Goal: Task Accomplishment & Management: Use online tool/utility

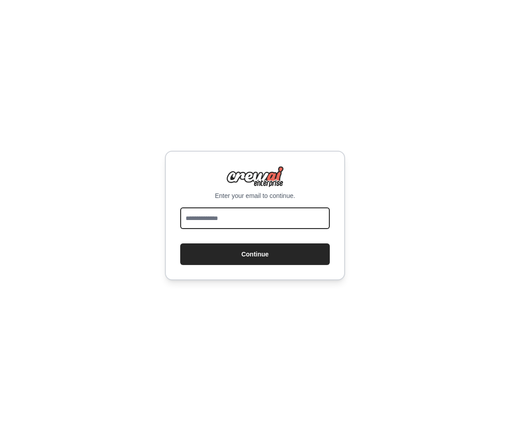
click at [223, 221] on input "email" at bounding box center [254, 219] width 149 height 22
type input "**********"
click at [180, 244] on button "Continue" at bounding box center [254, 255] width 149 height 22
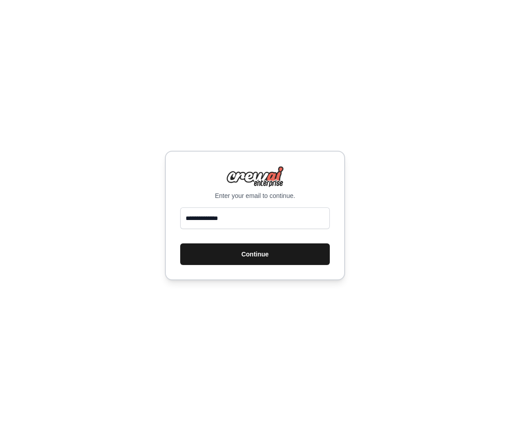
click at [281, 254] on button "Continue" at bounding box center [254, 255] width 149 height 22
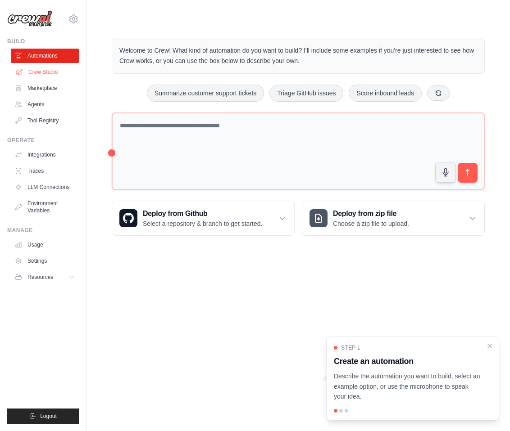
click at [50, 72] on link "Crew Studio" at bounding box center [46, 72] width 68 height 14
click at [45, 75] on link "Crew Studio" at bounding box center [46, 72] width 68 height 14
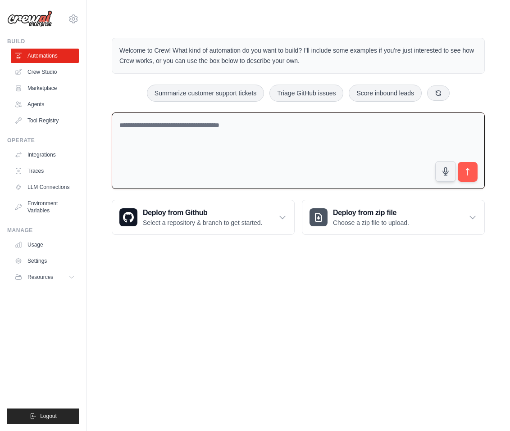
click at [173, 137] on textarea at bounding box center [298, 151] width 373 height 77
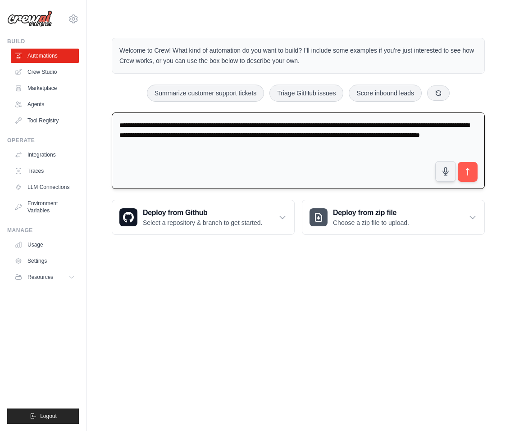
type textarea "**********"
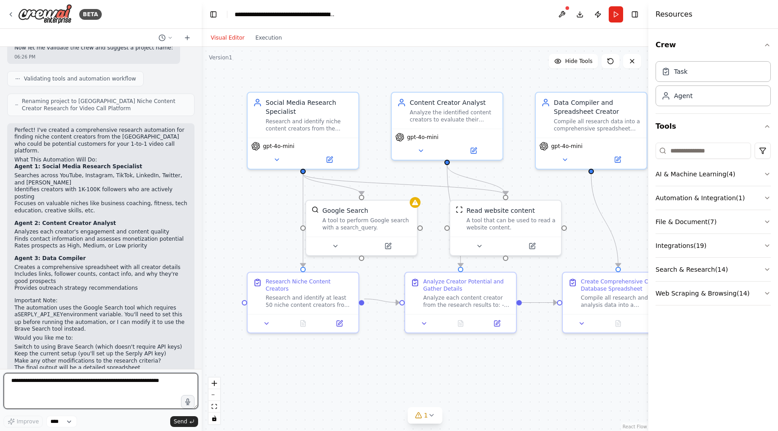
scroll to position [526, 0]
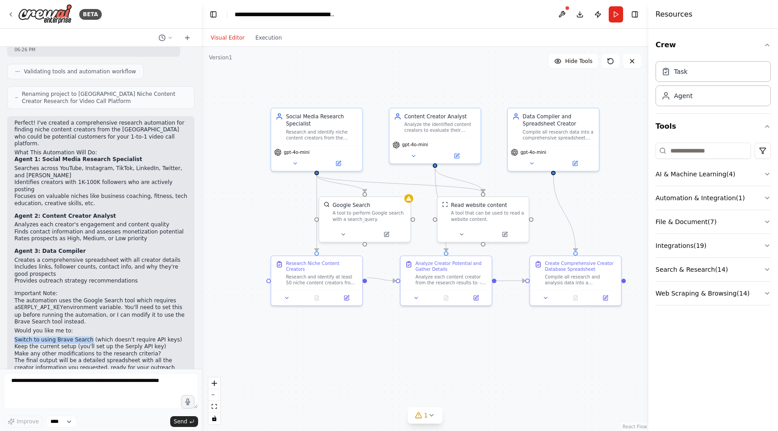
drag, startPoint x: 82, startPoint y: 316, endPoint x: 13, endPoint y: 315, distance: 69.8
click at [13, 315] on div "Perfect! I've created a comprehensive research automation for finding niche con…" at bounding box center [100, 253] width 187 height 275
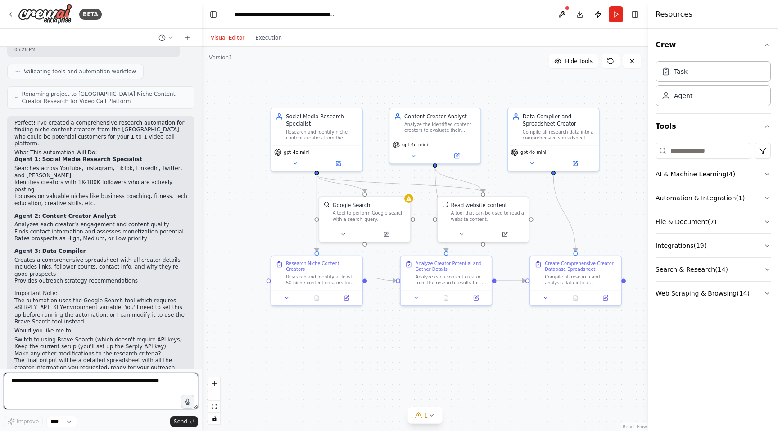
click at [67, 386] on textarea at bounding box center [101, 391] width 194 height 36
type textarea "**********"
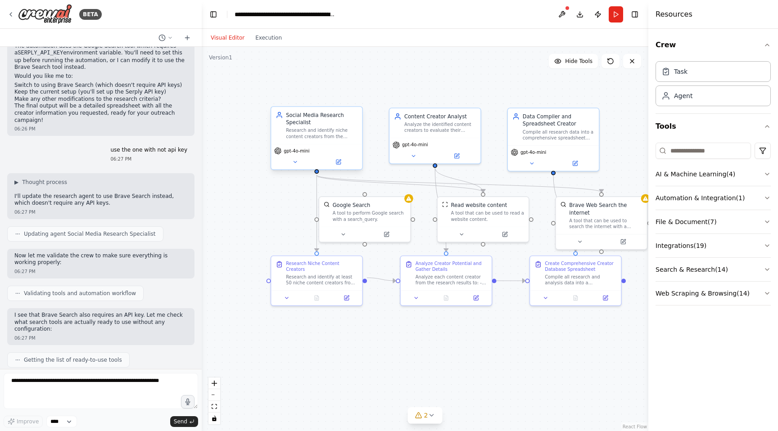
scroll to position [833, 0]
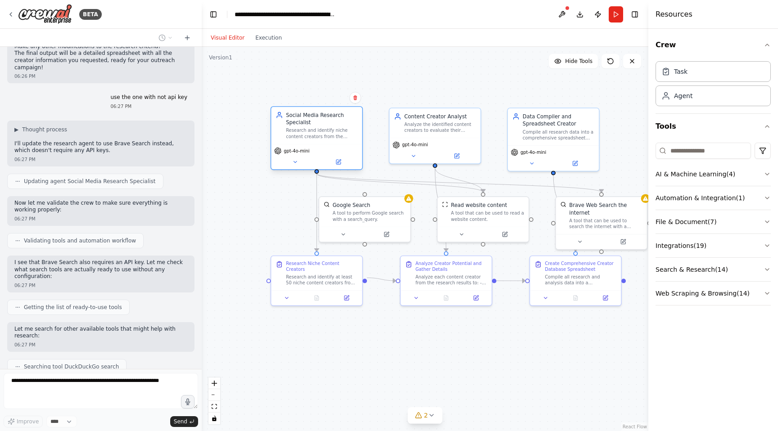
click at [329, 125] on div "Social Media Research Specialist Research and identify niche content creators f…" at bounding box center [322, 125] width 72 height 28
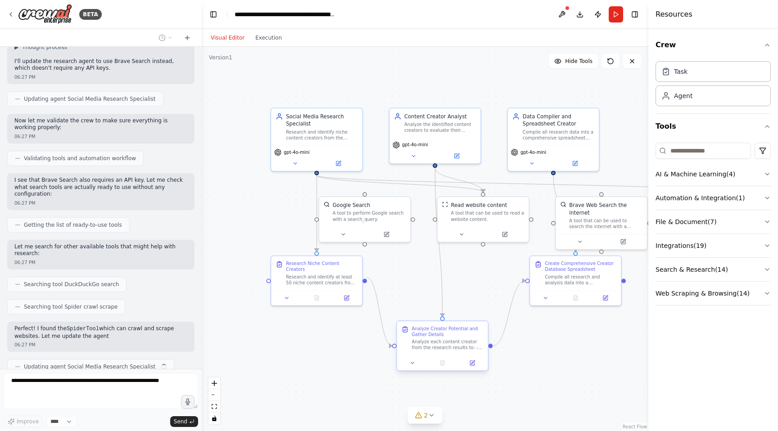
scroll to position [923, 0]
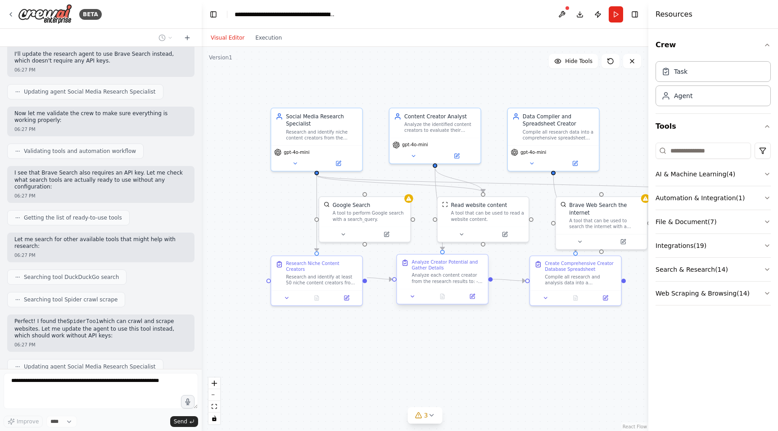
drag, startPoint x: 439, startPoint y: 279, endPoint x: 433, endPoint y: 279, distance: 5.9
click at [433, 279] on div "Analyze each content creator from the research results to: - Evaluate their eng…" at bounding box center [447, 279] width 72 height 12
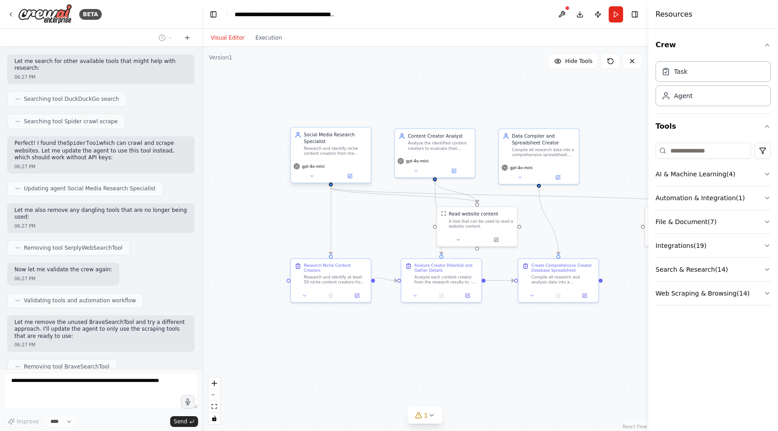
scroll to position [1123, 0]
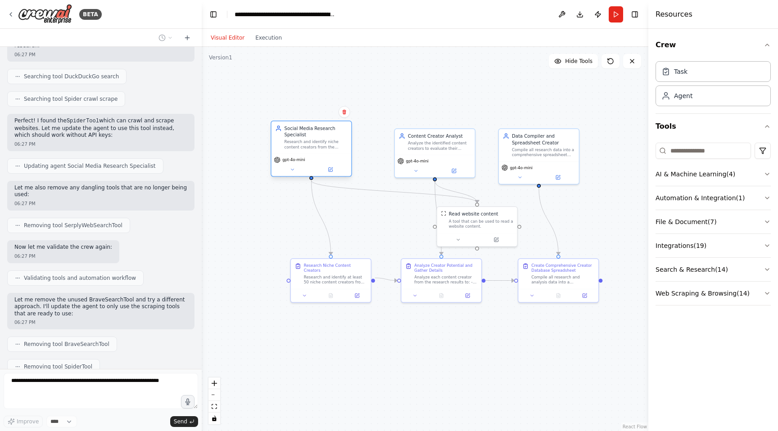
drag, startPoint x: 326, startPoint y: 150, endPoint x: 307, endPoint y: 143, distance: 20.8
click at [307, 143] on div "Research and identify niche content creators from the [GEOGRAPHIC_DATA] across …" at bounding box center [315, 145] width 63 height 10
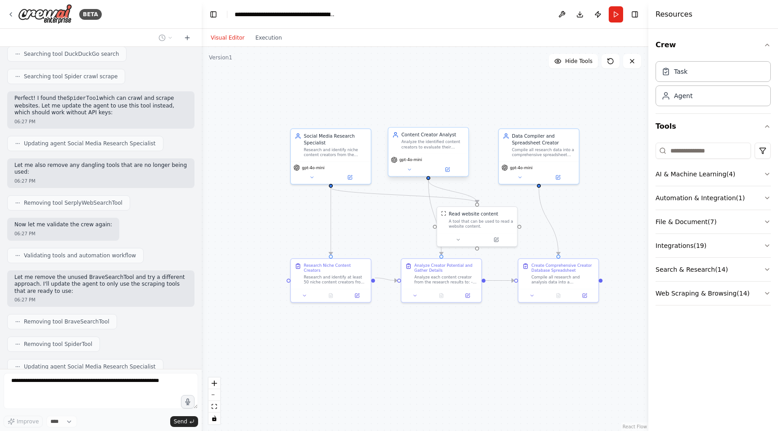
drag, startPoint x: 433, startPoint y: 140, endPoint x: 424, endPoint y: 143, distance: 9.4
click at [424, 143] on div "Analyze the identified content creators to evaluate their engagement rates, con…" at bounding box center [432, 145] width 63 height 10
drag, startPoint x: 547, startPoint y: 148, endPoint x: 537, endPoint y: 149, distance: 10.4
click at [509, 149] on div "Compile all research data into a comprehensive spreadsheet format with creator …" at bounding box center [530, 151] width 63 height 10
drag, startPoint x: 482, startPoint y: 224, endPoint x: 387, endPoint y: 220, distance: 94.6
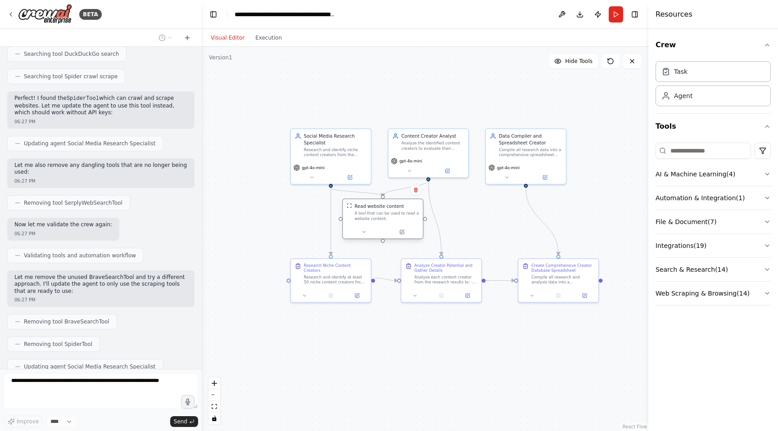
click at [387, 220] on div "A tool that can be used to read a website content." at bounding box center [386, 216] width 64 height 10
drag, startPoint x: 347, startPoint y: 284, endPoint x: 349, endPoint y: 292, distance: 8.7
click at [349, 294] on div at bounding box center [331, 301] width 80 height 14
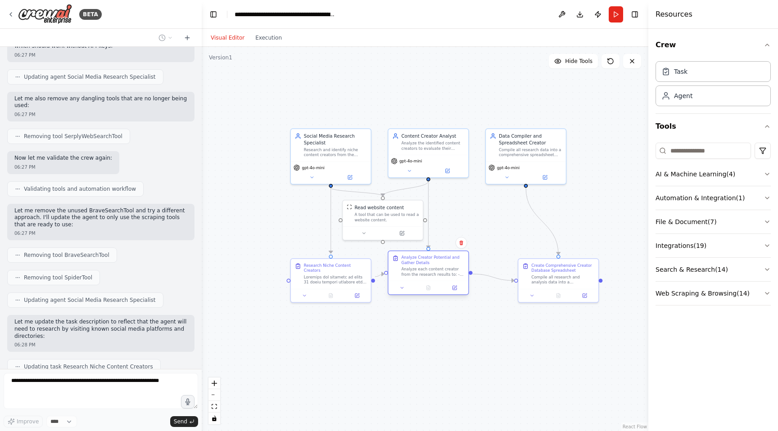
scroll to position [1235, 0]
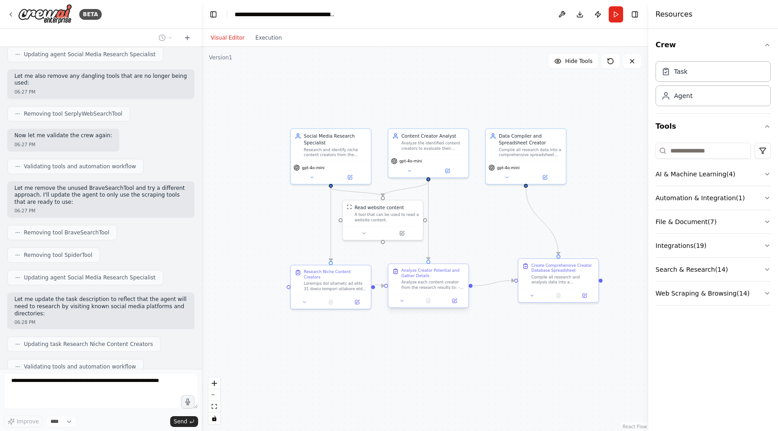
drag, startPoint x: 430, startPoint y: 276, endPoint x: 414, endPoint y: 280, distance: 16.2
click at [414, 280] on div "Analyze each content creator from the research results to: - Evaluate their eng…" at bounding box center [432, 285] width 63 height 10
drag, startPoint x: 551, startPoint y: 269, endPoint x: 523, endPoint y: 273, distance: 29.2
click at [509, 273] on div "Create Comprehensive Creator Database Spreadsheet" at bounding box center [536, 273] width 63 height 10
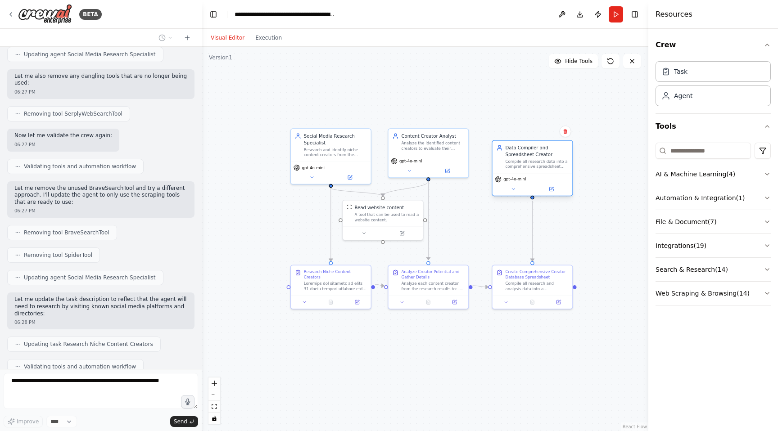
drag, startPoint x: 519, startPoint y: 152, endPoint x: 528, endPoint y: 162, distance: 13.1
click at [509, 162] on div "Compile all research data into a comprehensive spreadsheet format with creator …" at bounding box center [536, 164] width 63 height 10
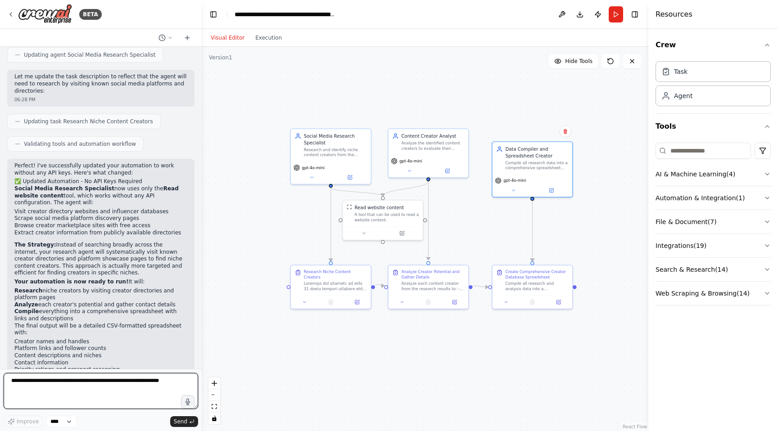
scroll to position [1458, 0]
click at [509, 14] on button "Run" at bounding box center [616, 14] width 14 height 16
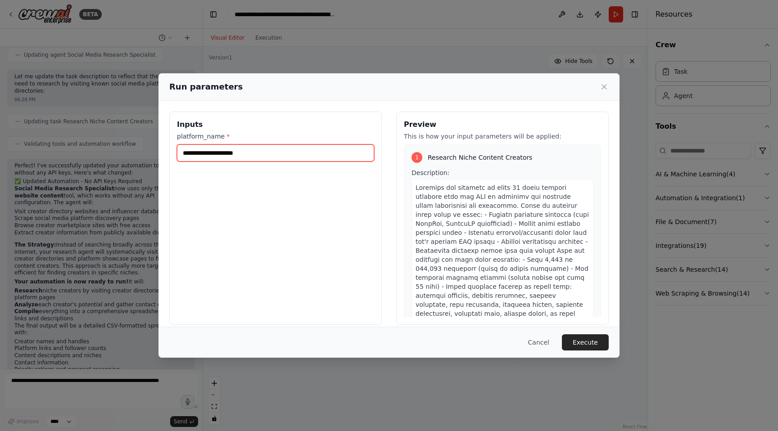
click at [261, 153] on input "platform_name *" at bounding box center [275, 152] width 197 height 17
type input "*********"
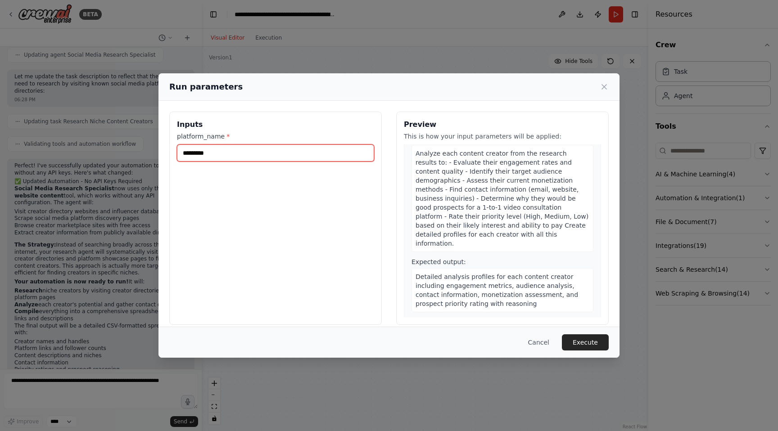
scroll to position [525, 0]
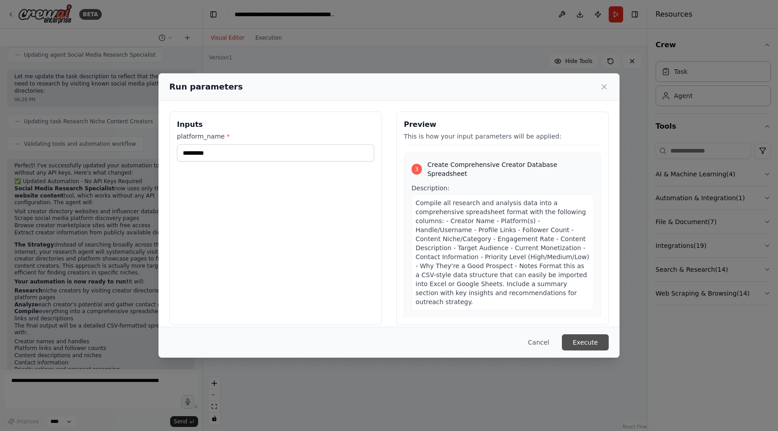
click at [509, 338] on button "Execute" at bounding box center [585, 342] width 47 height 16
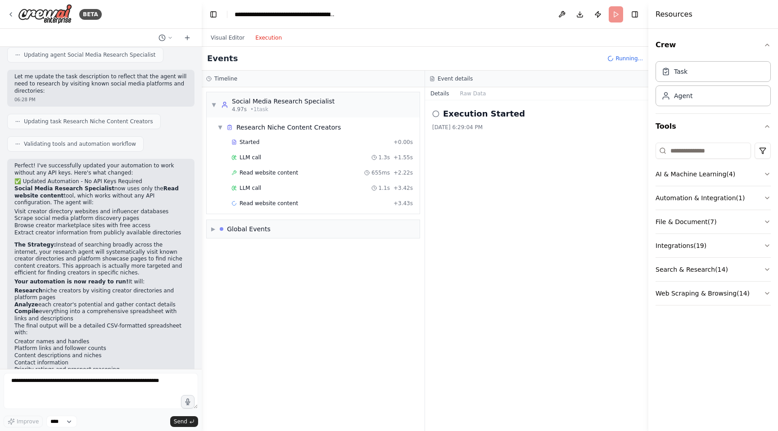
click at [265, 41] on button "Execution" at bounding box center [268, 37] width 37 height 11
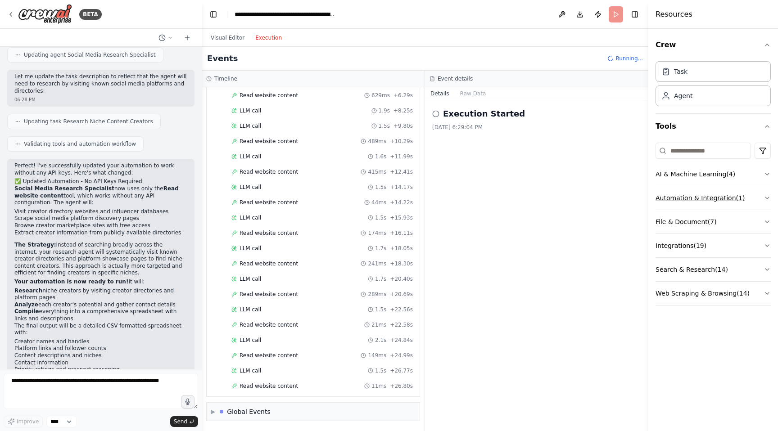
scroll to position [154, 0]
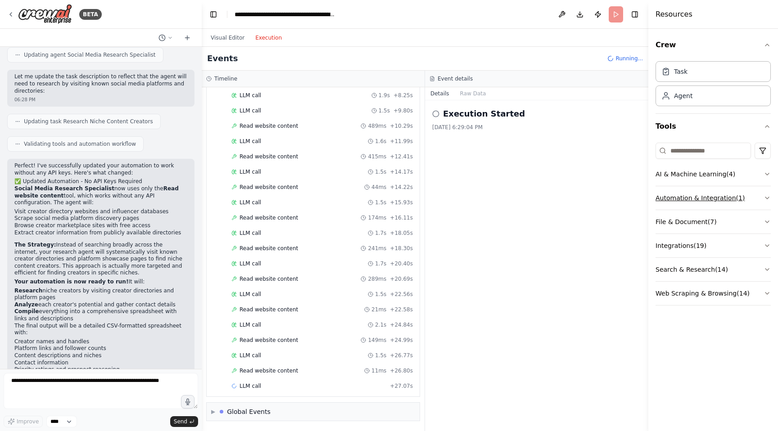
click at [509, 198] on icon "button" at bounding box center [766, 197] width 7 height 7
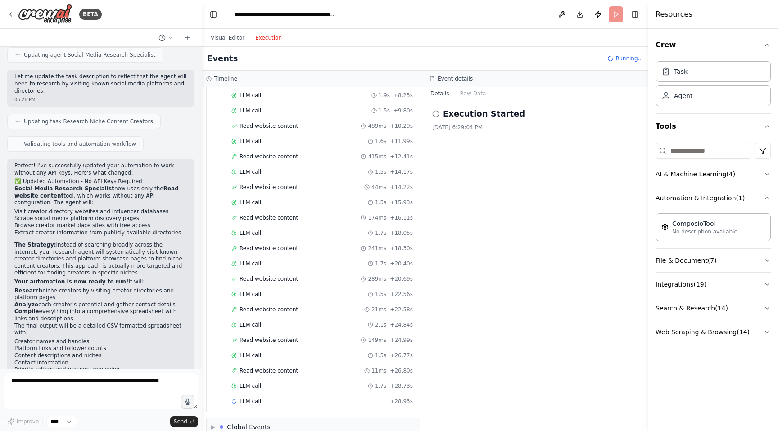
click at [509, 198] on icon "button" at bounding box center [767, 198] width 4 height 2
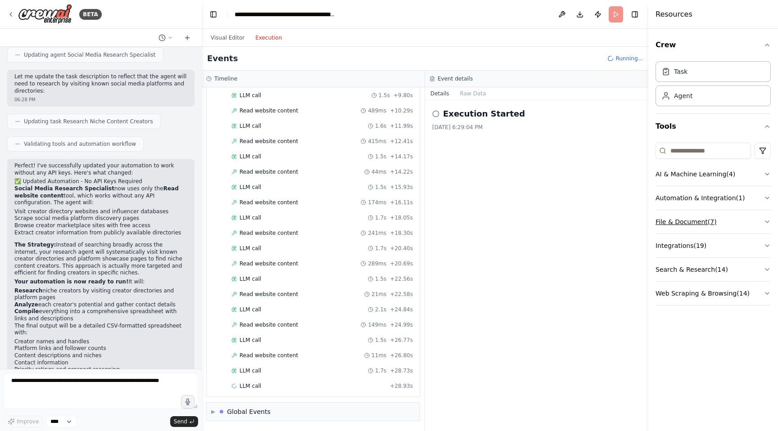
click at [509, 221] on icon "button" at bounding box center [766, 221] width 7 height 7
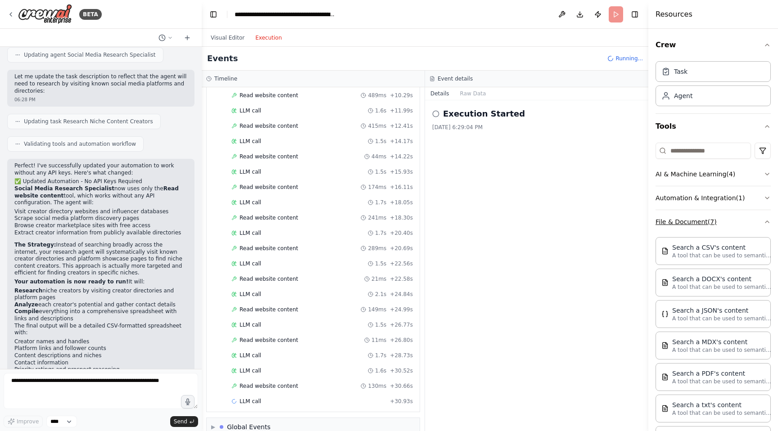
scroll to position [200, 0]
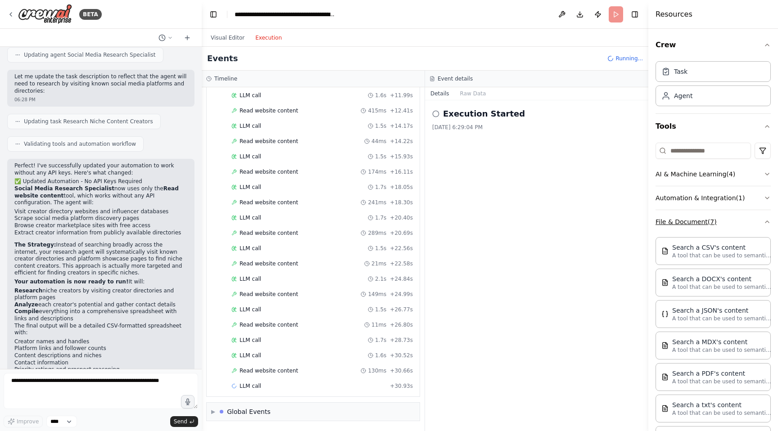
click at [509, 221] on icon "button" at bounding box center [766, 221] width 7 height 7
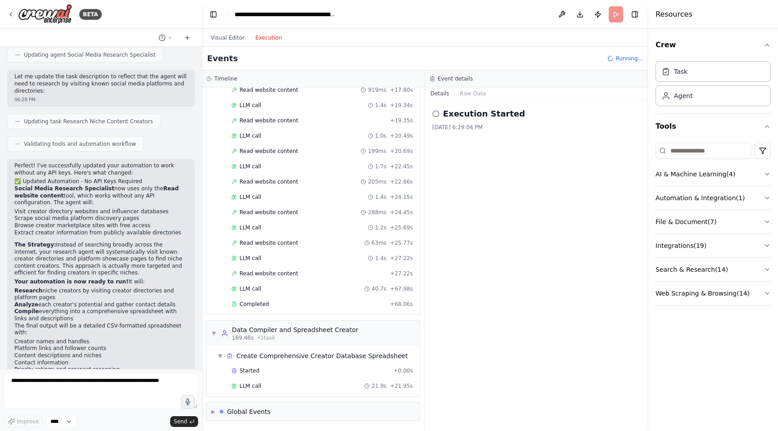
scroll to position [1193, 0]
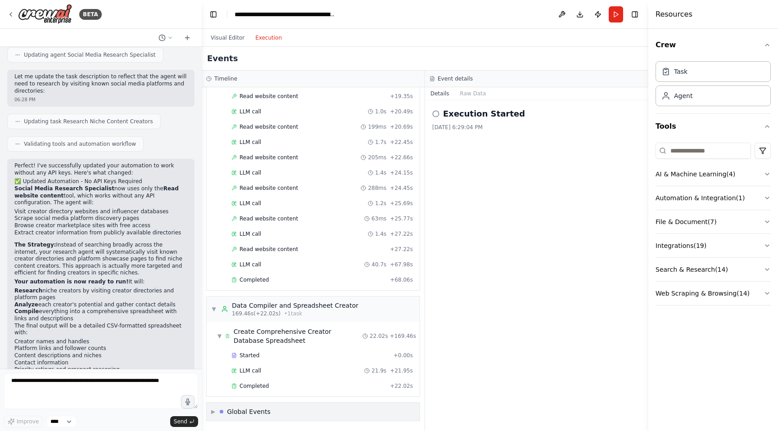
click at [211, 410] on span "▶" at bounding box center [213, 411] width 4 height 7
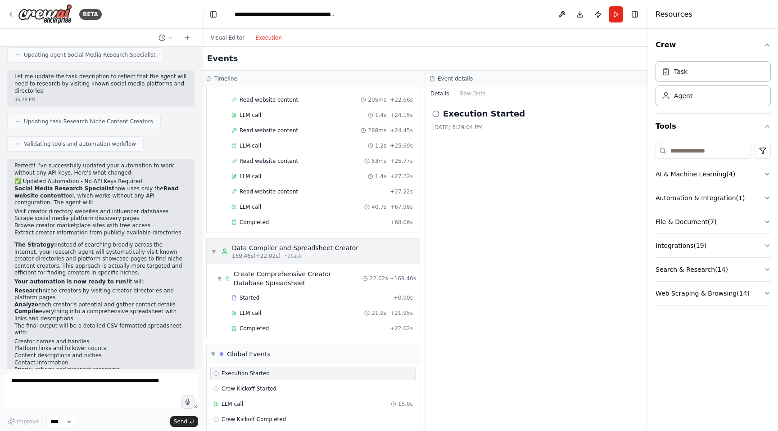
scroll to position [1275, 0]
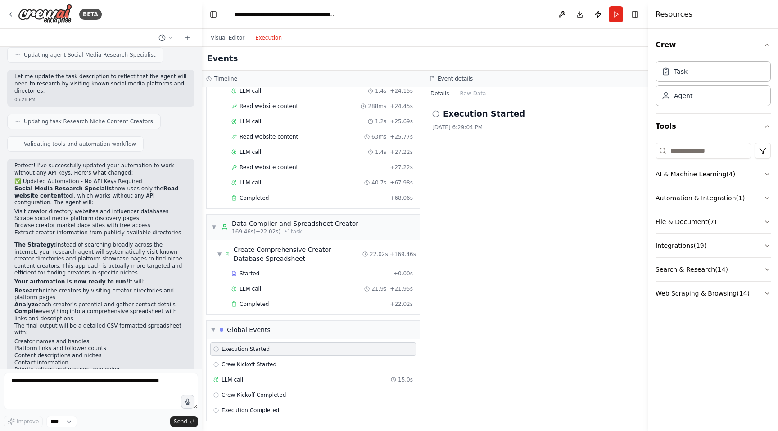
click at [217, 44] on div "Visual Editor Execution" at bounding box center [246, 38] width 82 height 18
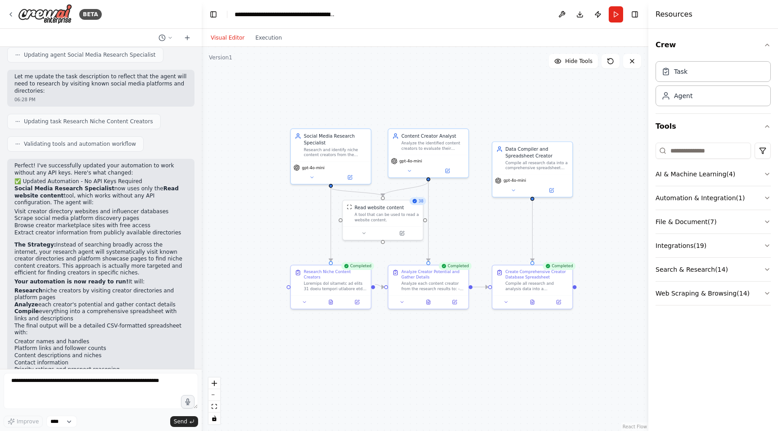
click at [223, 39] on button "Visual Editor" at bounding box center [227, 37] width 45 height 11
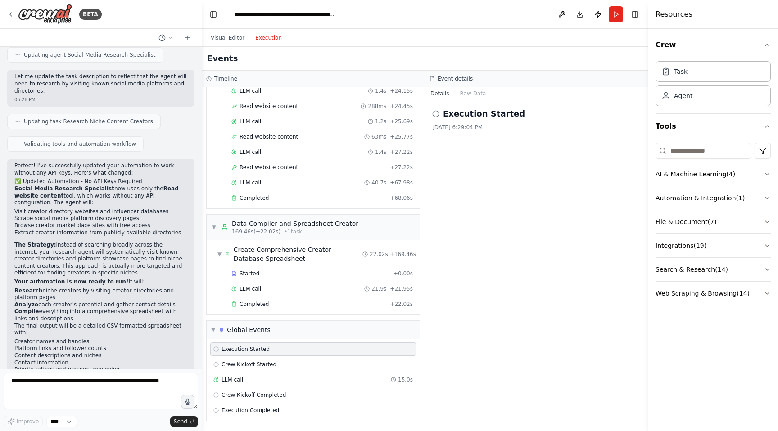
click at [266, 36] on button "Execution" at bounding box center [268, 37] width 37 height 11
click at [471, 91] on button "Raw Data" at bounding box center [473, 93] width 37 height 13
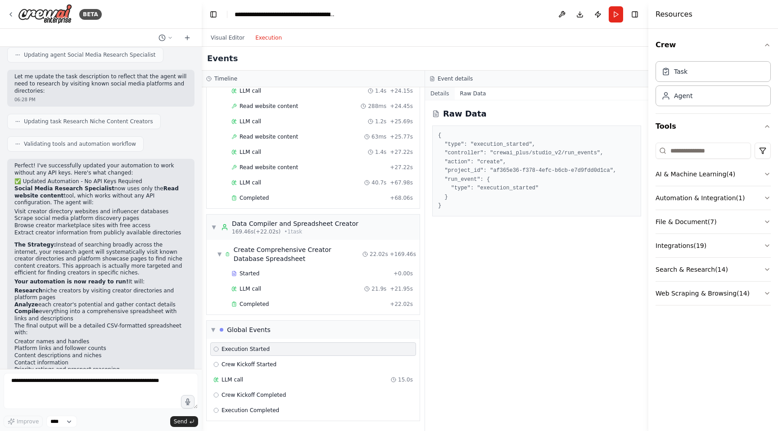
click at [442, 92] on button "Details" at bounding box center [440, 93] width 30 height 13
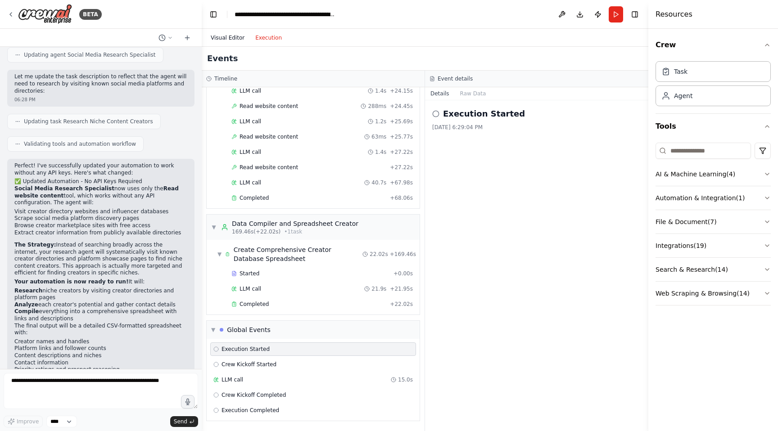
click at [224, 35] on button "Visual Editor" at bounding box center [227, 37] width 45 height 11
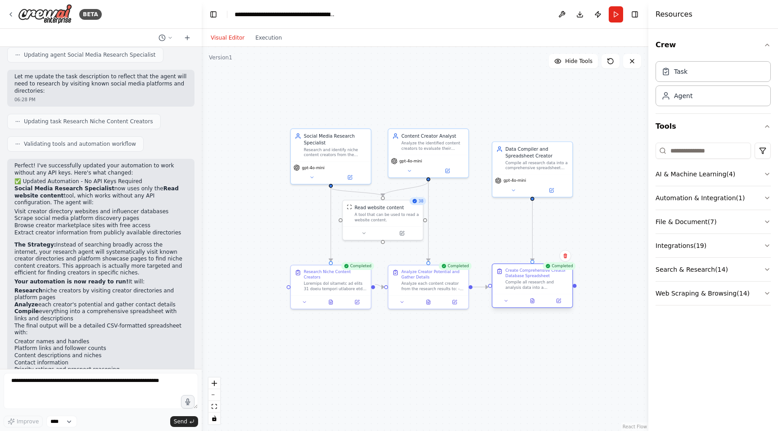
click at [509, 280] on div "Compile all research and analysis data into a comprehensive spreadsheet format …" at bounding box center [536, 285] width 63 height 10
click at [509, 223] on button "File & Document ( 7 )" at bounding box center [712, 221] width 115 height 23
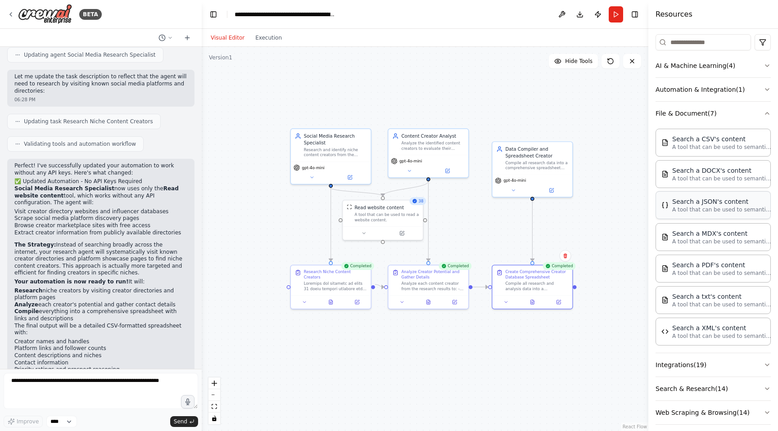
scroll to position [117, 0]
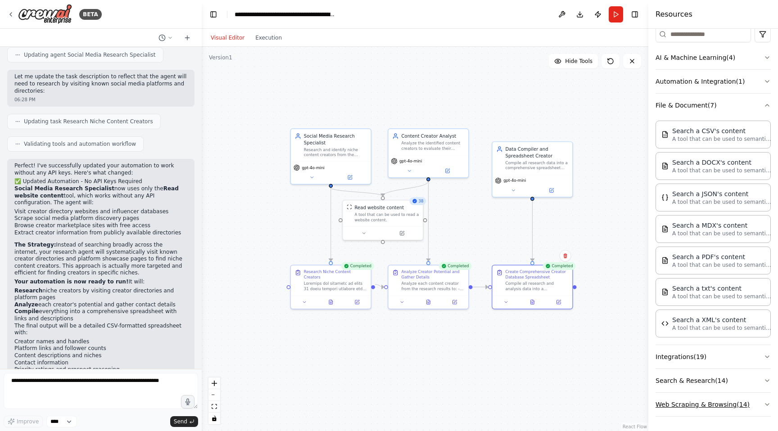
click at [509, 397] on button "Web Scraping & Browsing ( 14 )" at bounding box center [712, 404] width 115 height 23
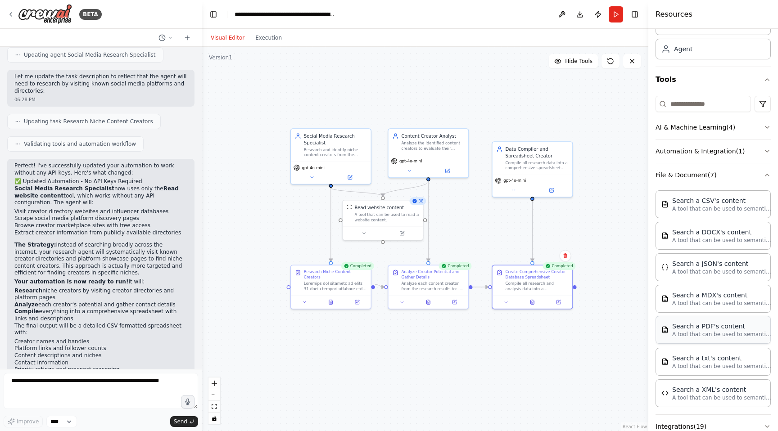
scroll to position [0, 0]
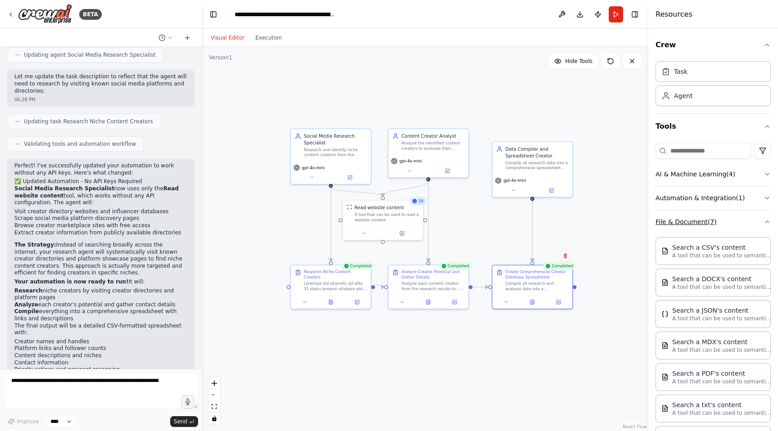
click at [509, 216] on button "File & Document ( 7 )" at bounding box center [712, 221] width 115 height 23
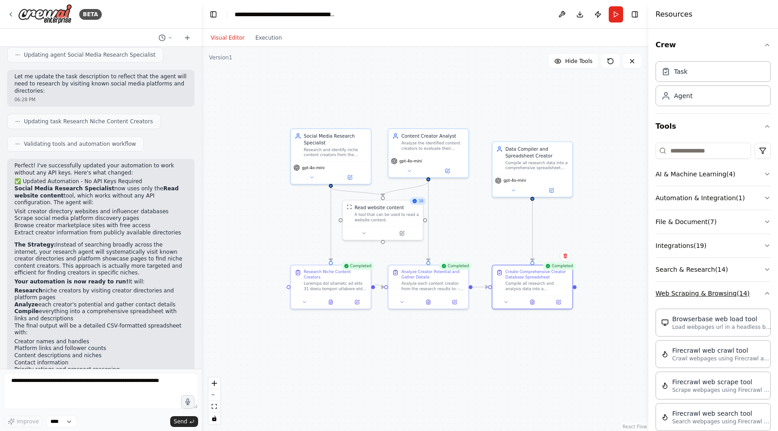
click at [509, 294] on button "Web Scraping & Browsing ( 14 )" at bounding box center [712, 293] width 115 height 23
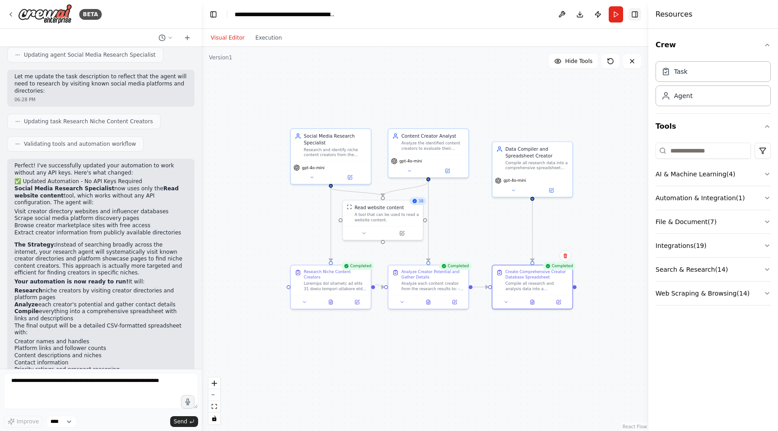
click at [509, 10] on button "Toggle Right Sidebar" at bounding box center [634, 14] width 13 height 13
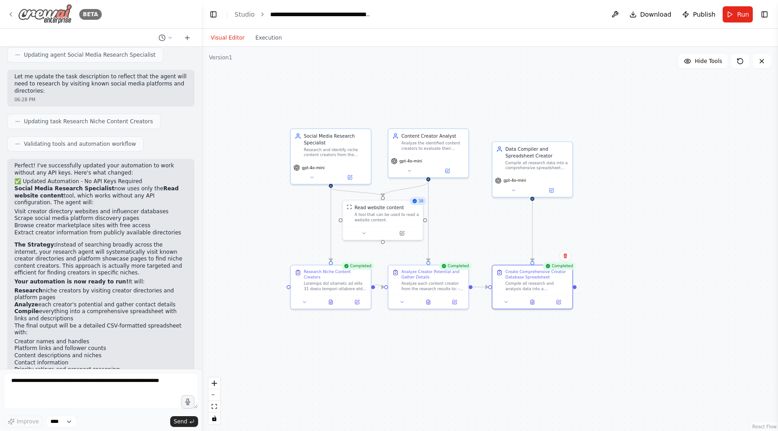
click at [10, 15] on icon at bounding box center [10, 14] width 7 height 7
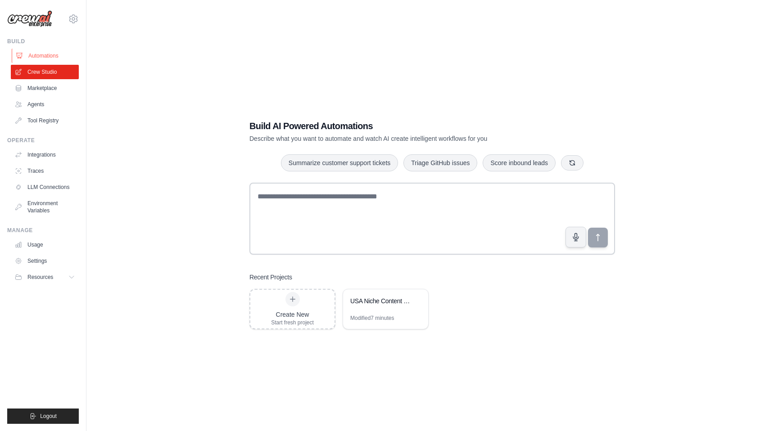
click at [35, 54] on link "Automations" at bounding box center [46, 56] width 68 height 14
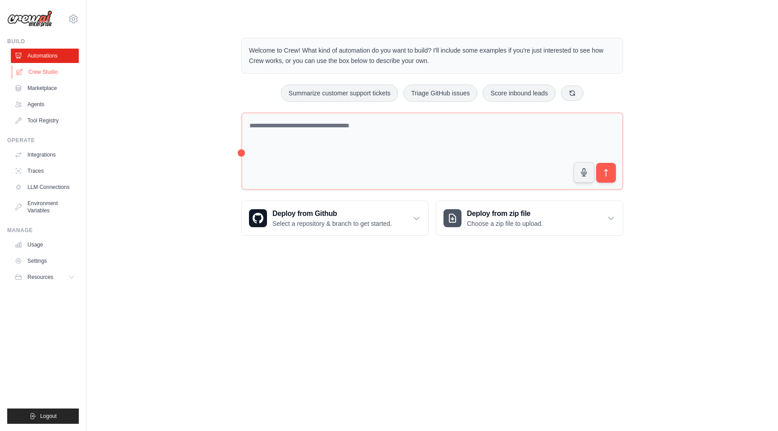
click at [36, 69] on link "Crew Studio" at bounding box center [46, 72] width 68 height 14
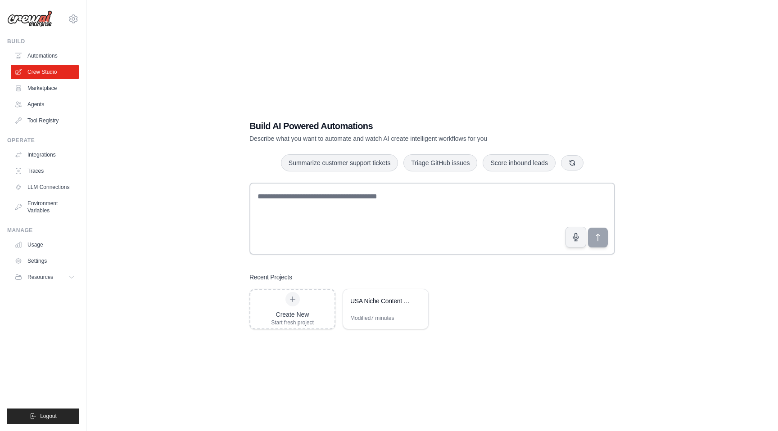
click at [41, 95] on ul "Automations Crew Studio Marketplace Agents Tool Registry" at bounding box center [45, 88] width 68 height 79
click at [44, 89] on link "Marketplace" at bounding box center [46, 88] width 68 height 14
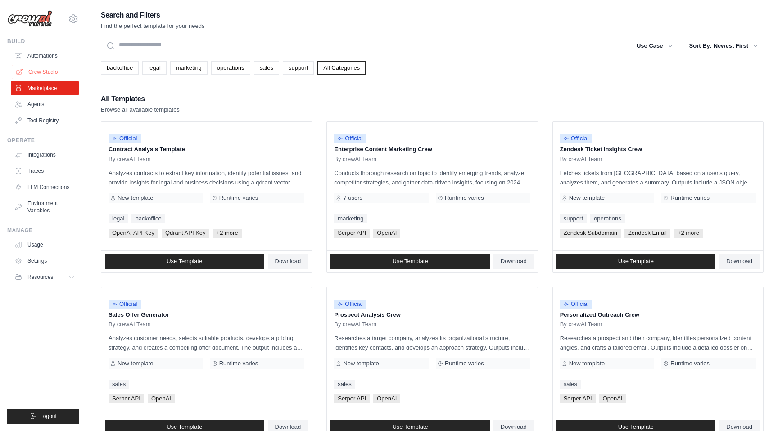
click at [46, 72] on link "Crew Studio" at bounding box center [46, 72] width 68 height 14
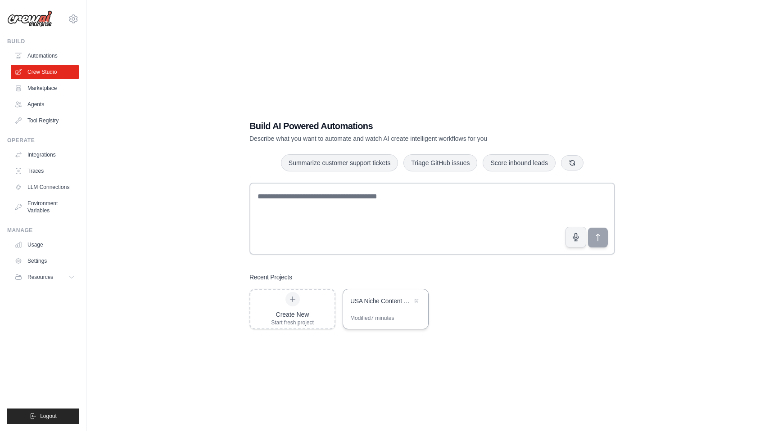
click at [380, 297] on div "USA Niche Content Creator Research for Video Call Platform" at bounding box center [381, 301] width 62 height 9
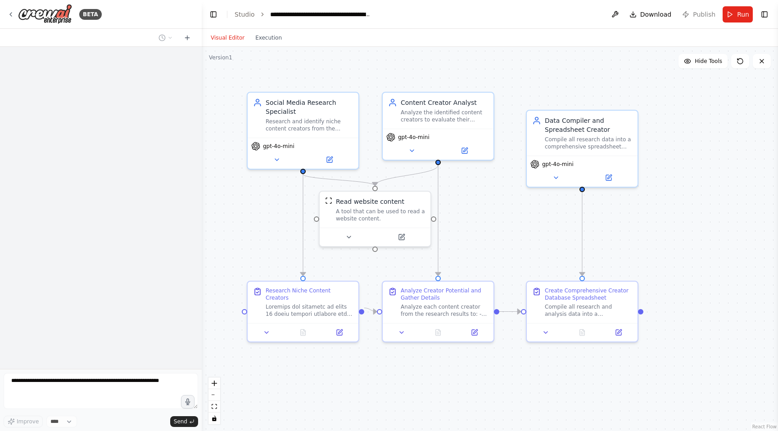
scroll to position [1150, 0]
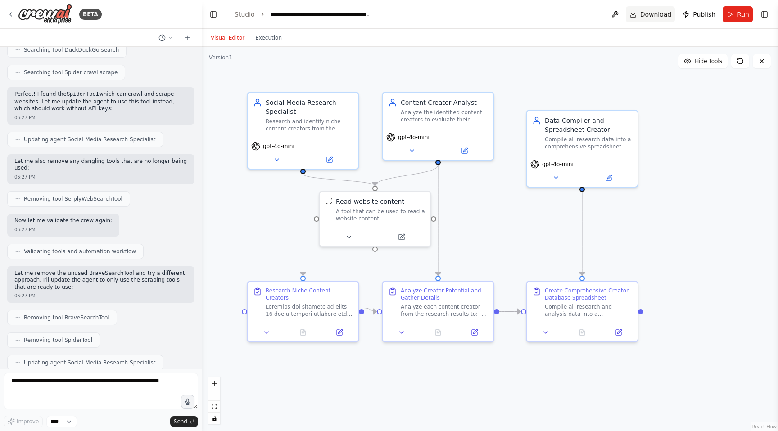
click at [659, 11] on span "Download" at bounding box center [656, 14] width 32 height 9
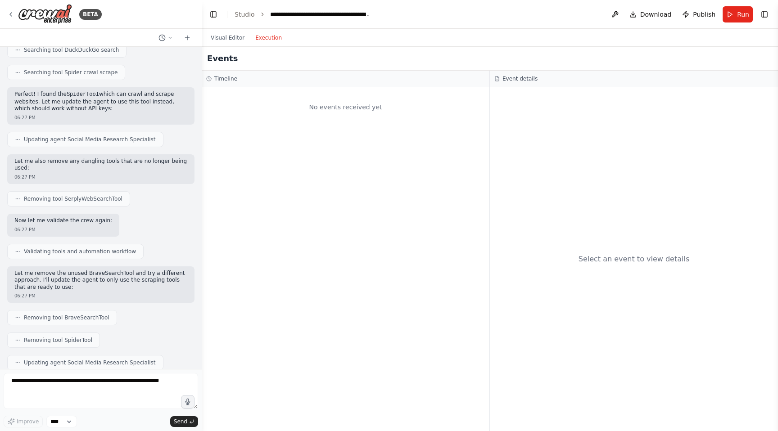
click at [278, 37] on button "Execution" at bounding box center [268, 37] width 37 height 11
click at [225, 33] on button "Visual Editor" at bounding box center [227, 37] width 45 height 11
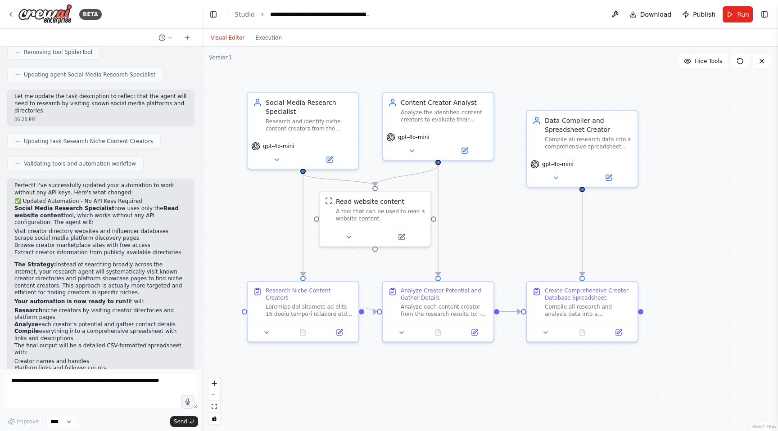
scroll to position [1458, 0]
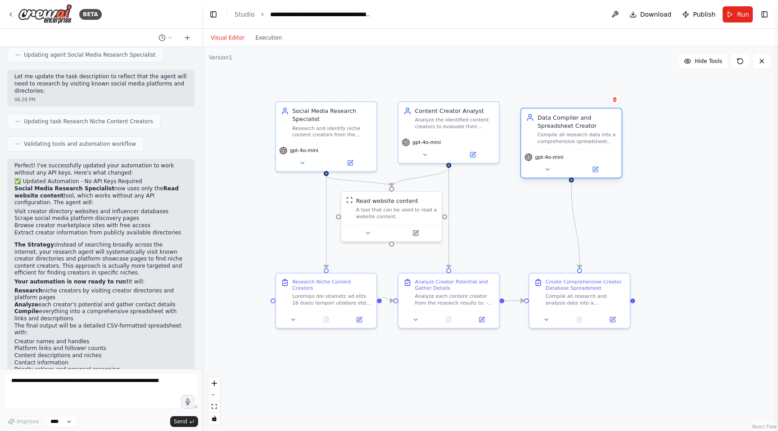
drag, startPoint x: 604, startPoint y: 135, endPoint x: 594, endPoint y: 124, distance: 15.6
click at [594, 124] on div "Data Compiler and Spreadsheet Creator" at bounding box center [576, 121] width 79 height 16
drag, startPoint x: 553, startPoint y: 290, endPoint x: 544, endPoint y: 289, distance: 9.0
click at [544, 289] on div "Create Comprehensive Creator Database Spreadsheet Compile all research and anal…" at bounding box center [576, 291] width 79 height 28
